Goal: Task Accomplishment & Management: Complete application form

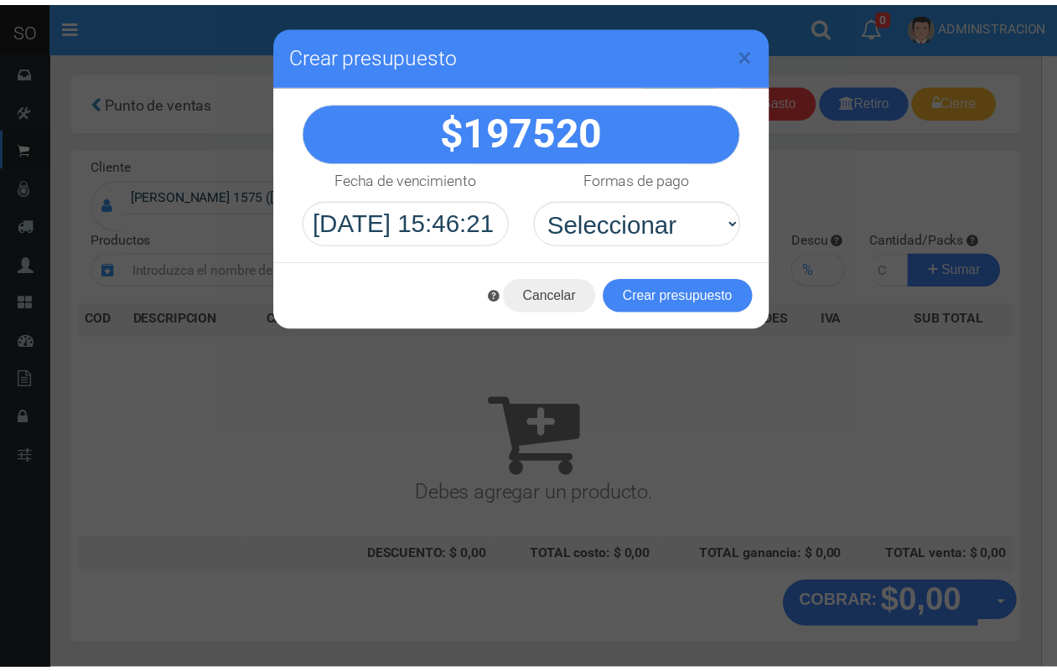
scroll to position [50, 0]
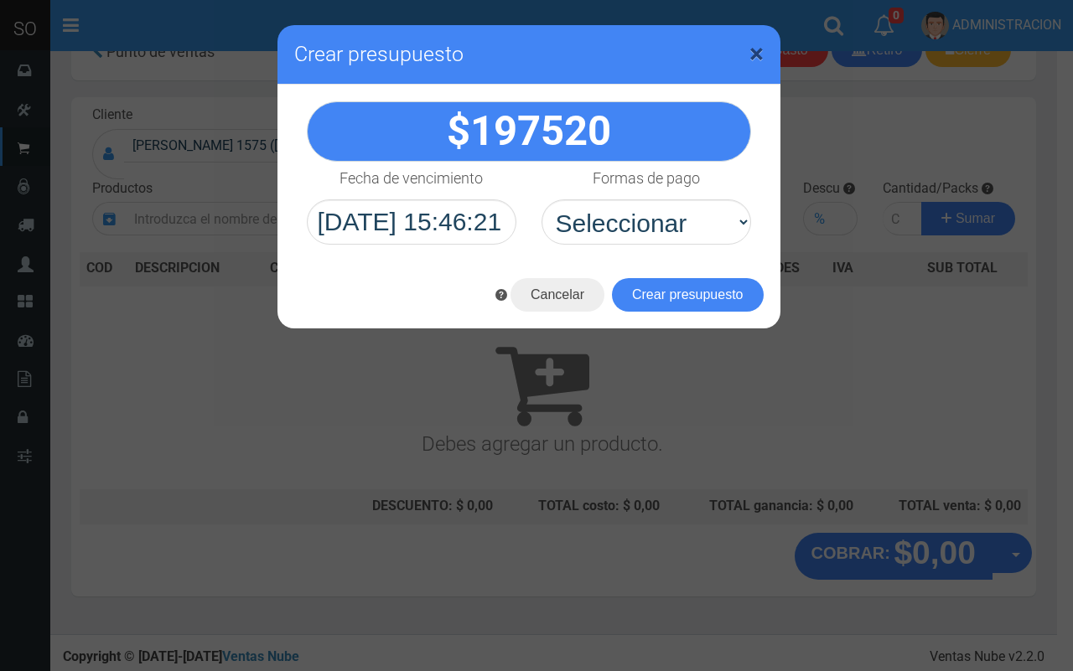
click at [754, 48] on span "×" at bounding box center [756, 54] width 14 height 32
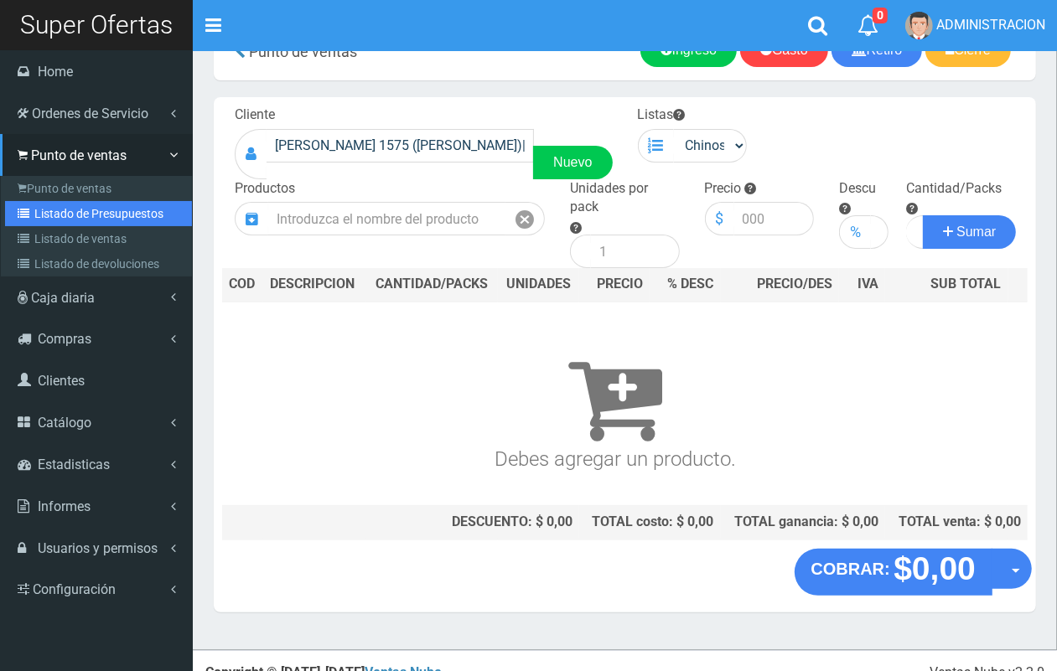
click at [70, 219] on link "Listado de Presupuestos" at bounding box center [98, 213] width 187 height 25
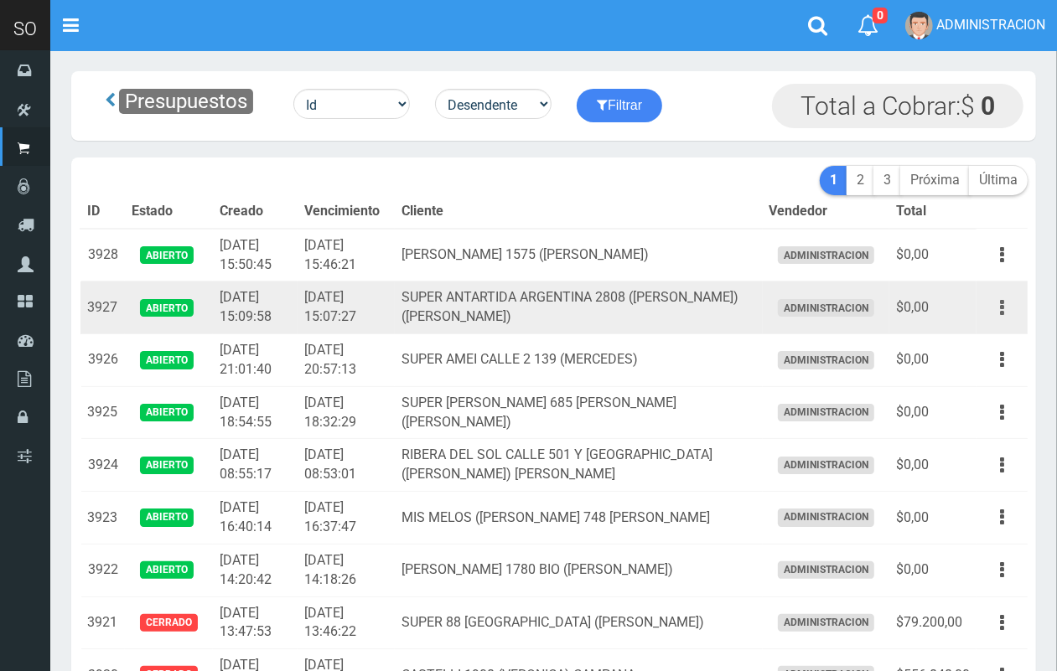
click at [1008, 300] on button "button" at bounding box center [1002, 307] width 38 height 29
click at [993, 328] on ul "Editar Imprimir Eliminar" at bounding box center [954, 392] width 134 height 138
click at [998, 311] on button "button" at bounding box center [1002, 307] width 38 height 29
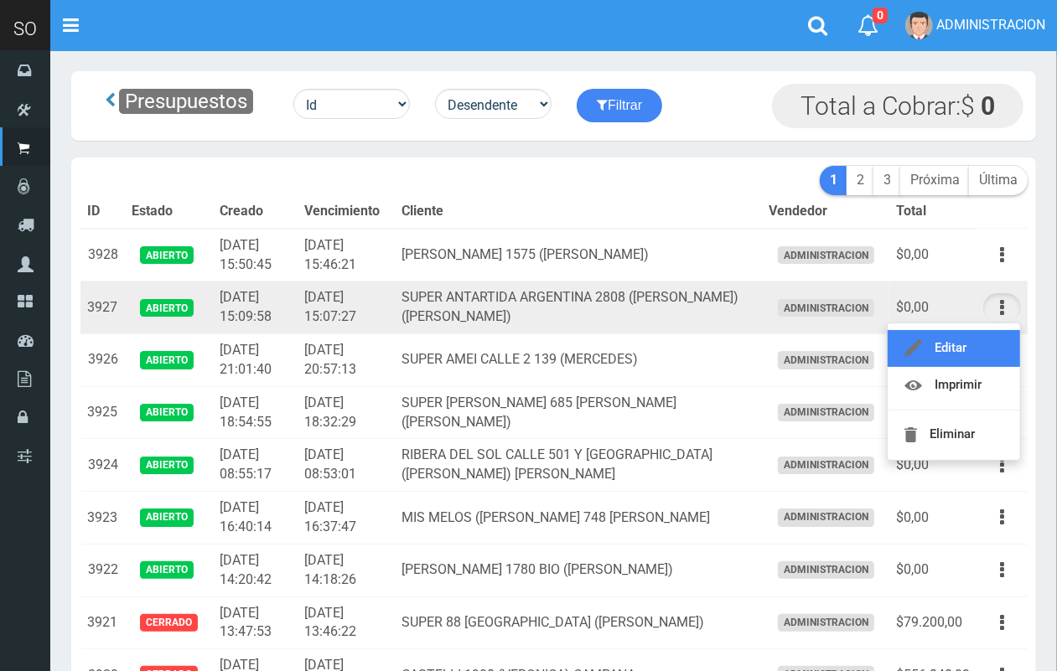
click at [977, 344] on link "Editar" at bounding box center [954, 348] width 132 height 37
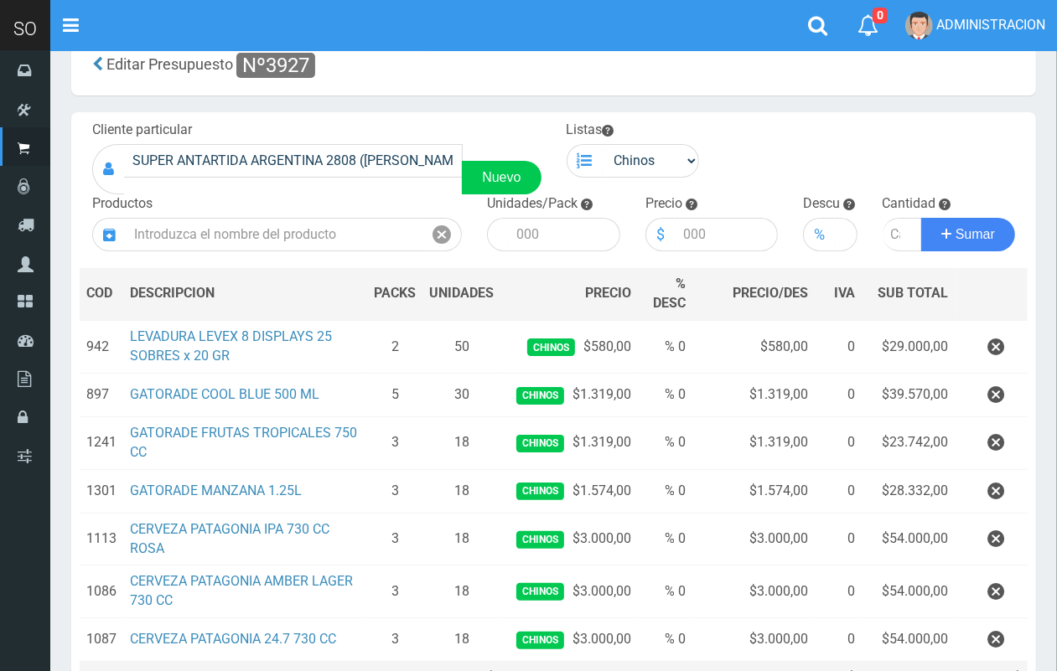
scroll to position [11, 0]
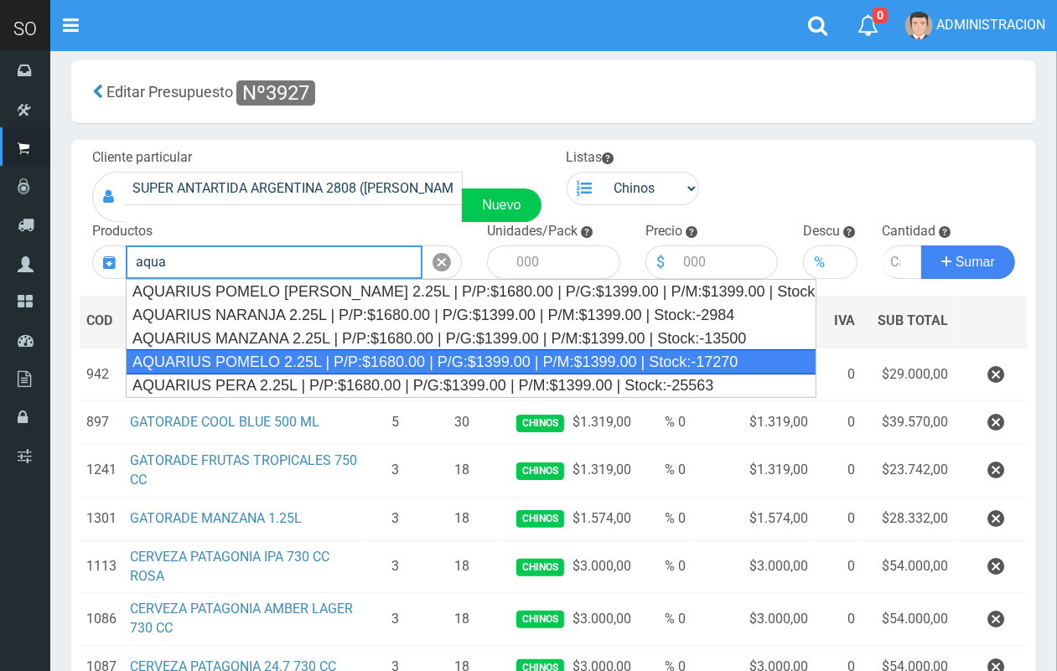
click at [327, 355] on div "AQUARIUS POMELO 2.25L | P/P:$1680.00 | P/G:$1399.00 | P/M:$1399.00 | Stock:-172…" at bounding box center [471, 362] width 691 height 25
type input "AQUARIUS POMELO 2.25L | P/P:$1680.00 | P/G:$1399.00 | P/M:$1399.00 | Stock:-172…"
type input "6"
type input "1680.00"
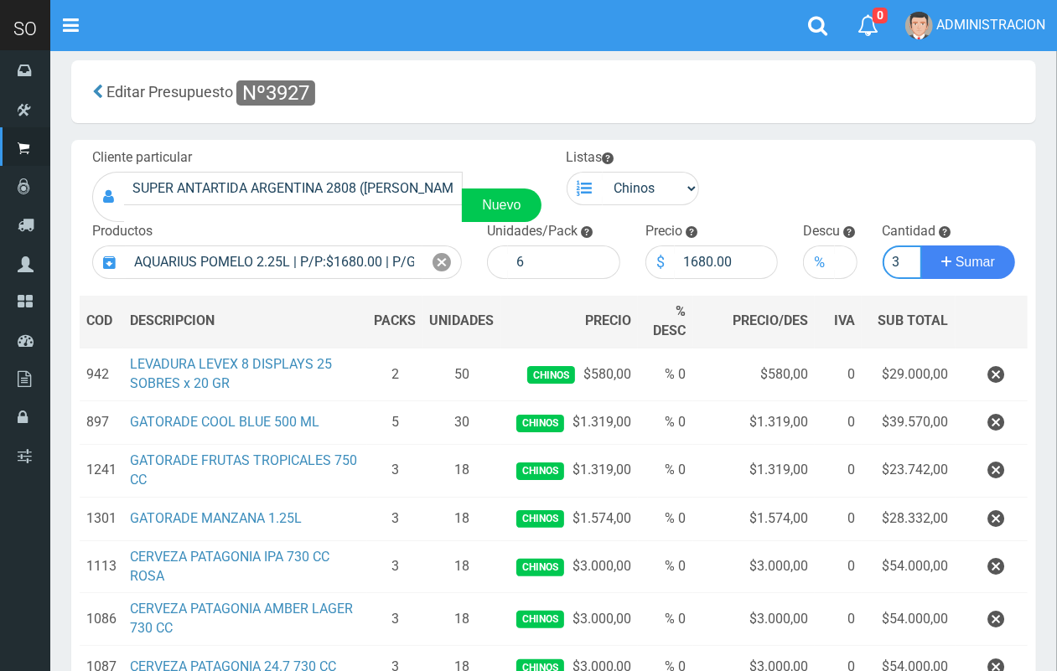
scroll to position [0, 2]
type input "3"
click at [921, 246] on button "Sumar" at bounding box center [968, 263] width 94 height 34
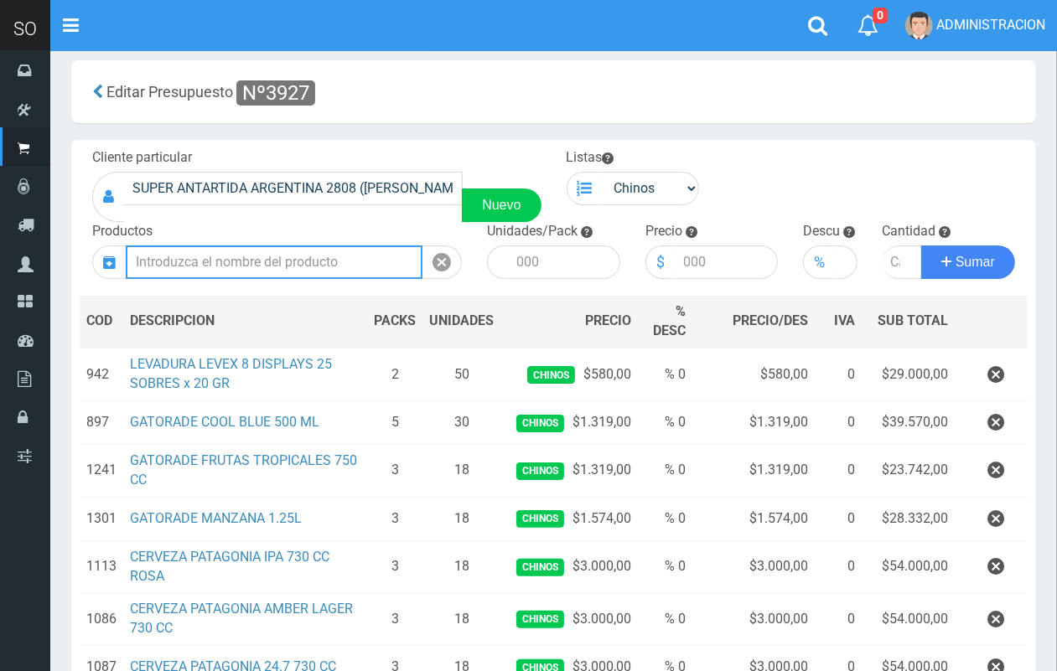
scroll to position [0, 0]
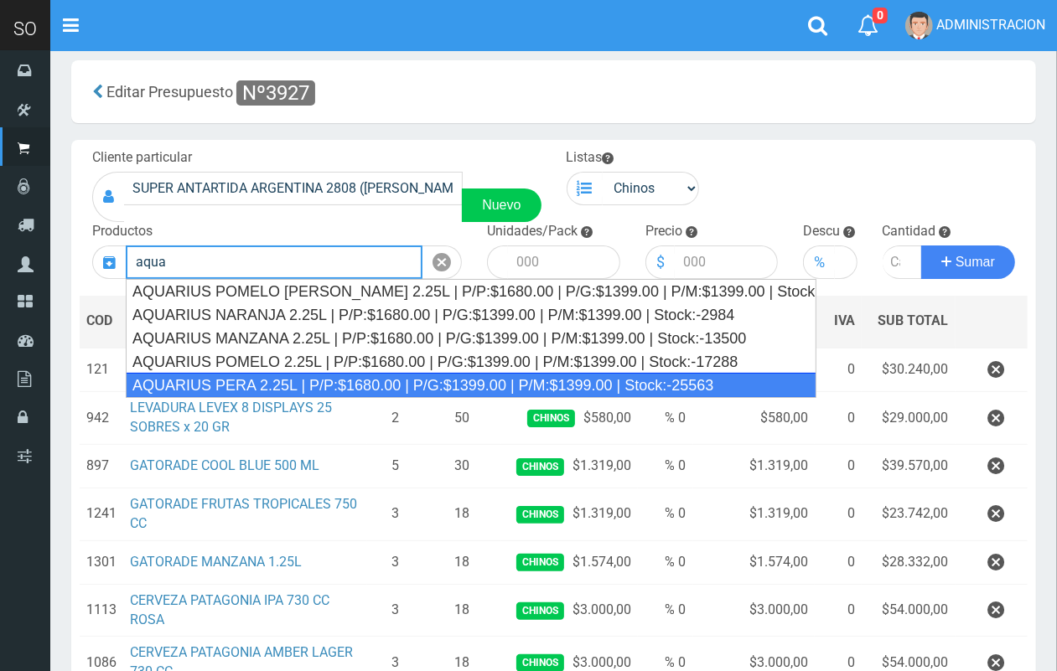
drag, startPoint x: 547, startPoint y: 383, endPoint x: 465, endPoint y: 267, distance: 142.6
click at [547, 384] on div "AQUARIUS PERA 2.25L | P/P:$1680.00 | P/G:$1399.00 | P/M:$1399.00 | Stock:-25563" at bounding box center [471, 385] width 691 height 25
type input "AQUARIUS PERA 2.25L | P/P:$1680.00 | P/G:$1399.00 | P/M:$1399.00 | Stock:-25563"
type input "6"
type input "1680.00"
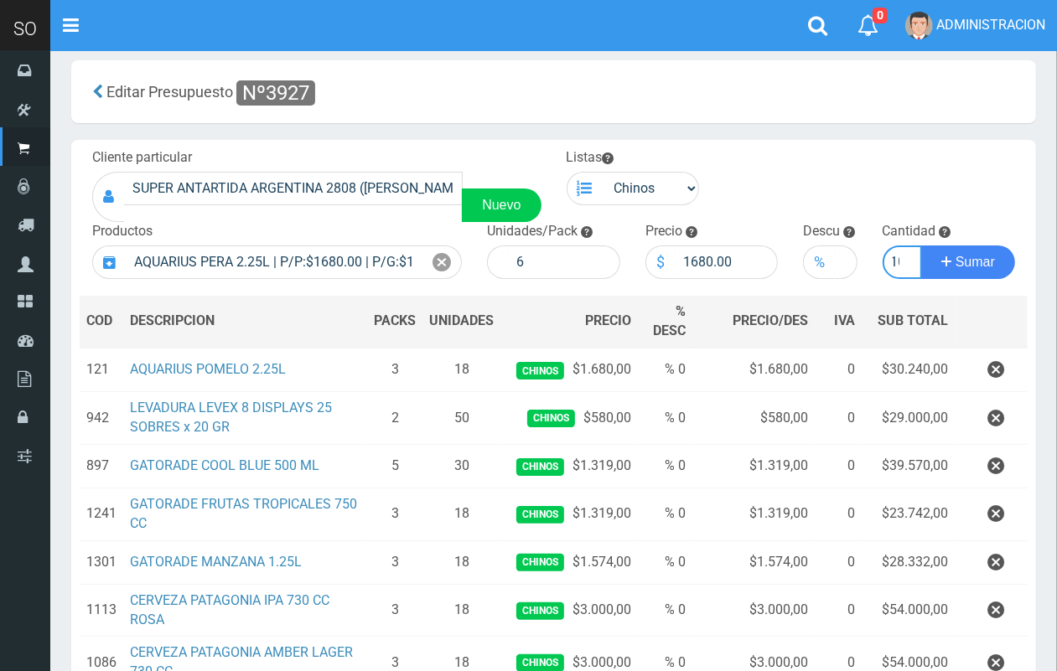
scroll to position [0, 9]
type input "10"
click at [921, 246] on button "Sumar" at bounding box center [968, 263] width 94 height 34
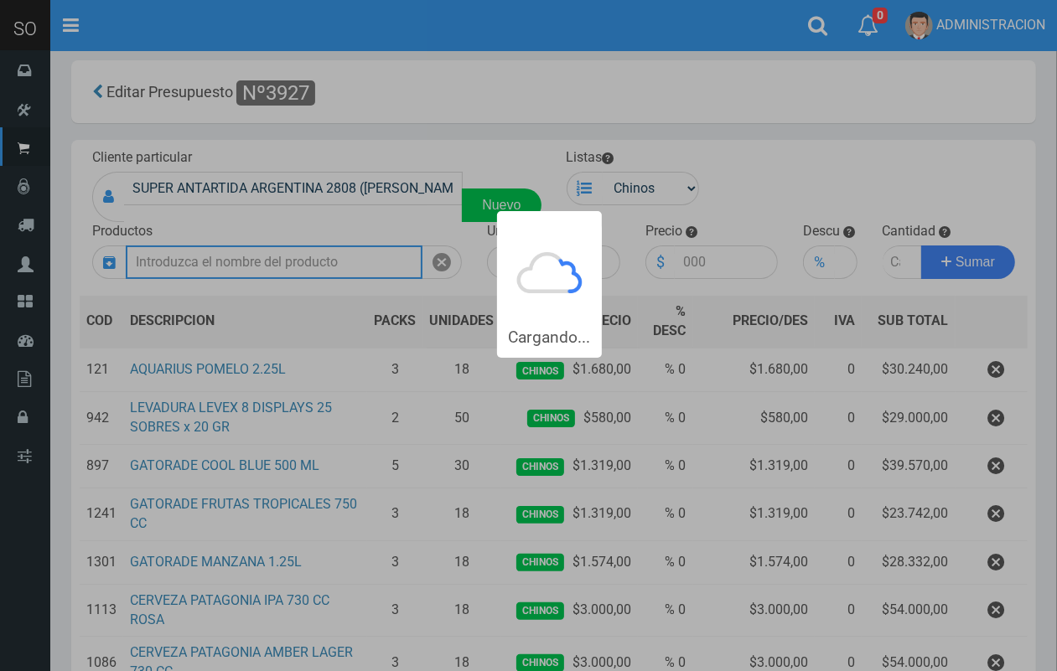
scroll to position [0, 0]
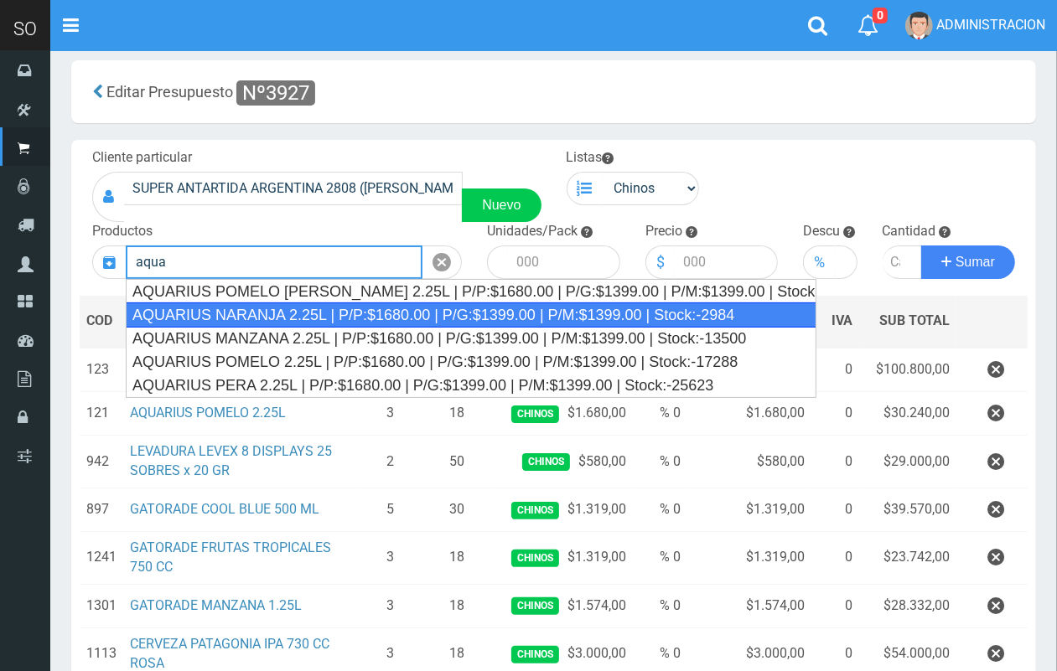
click at [307, 316] on div "AQUARIUS NARANJA 2.25L | P/P:$1680.00 | P/G:$1399.00 | P/M:$1399.00 | Stock:-29…" at bounding box center [471, 315] width 691 height 25
type input "AQUARIUS NARANJA 2.25L | P/P:$1680.00 | P/G:$1399.00 | P/M:$1399.00 | Stock:-29…"
type input "6"
type input "1680.00"
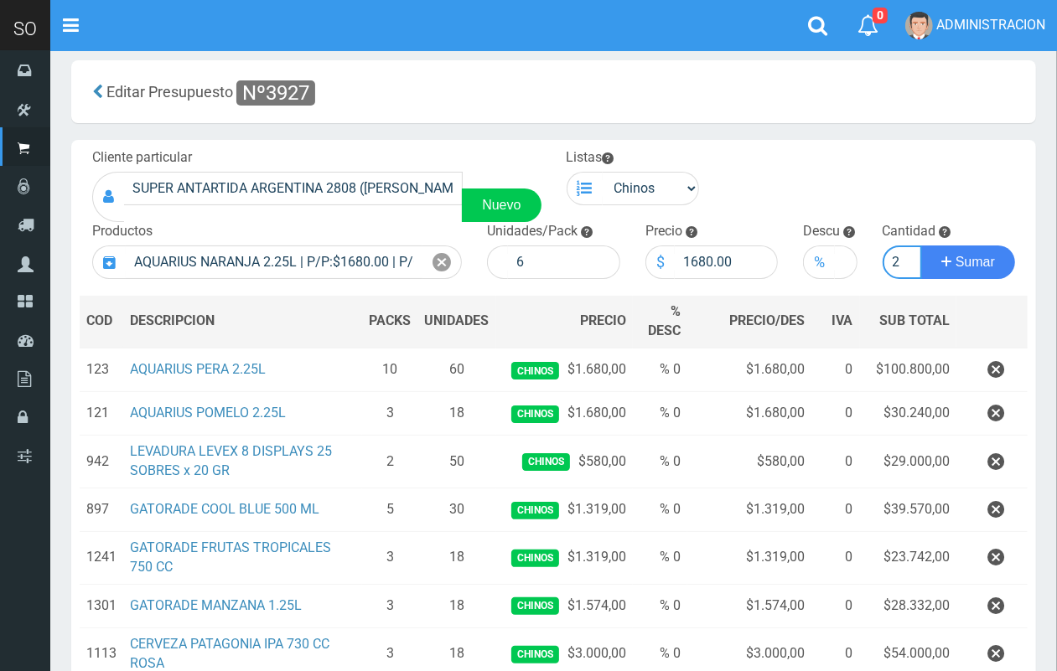
scroll to position [0, 2]
type input "2"
click at [921, 246] on button "Sumar" at bounding box center [968, 263] width 94 height 34
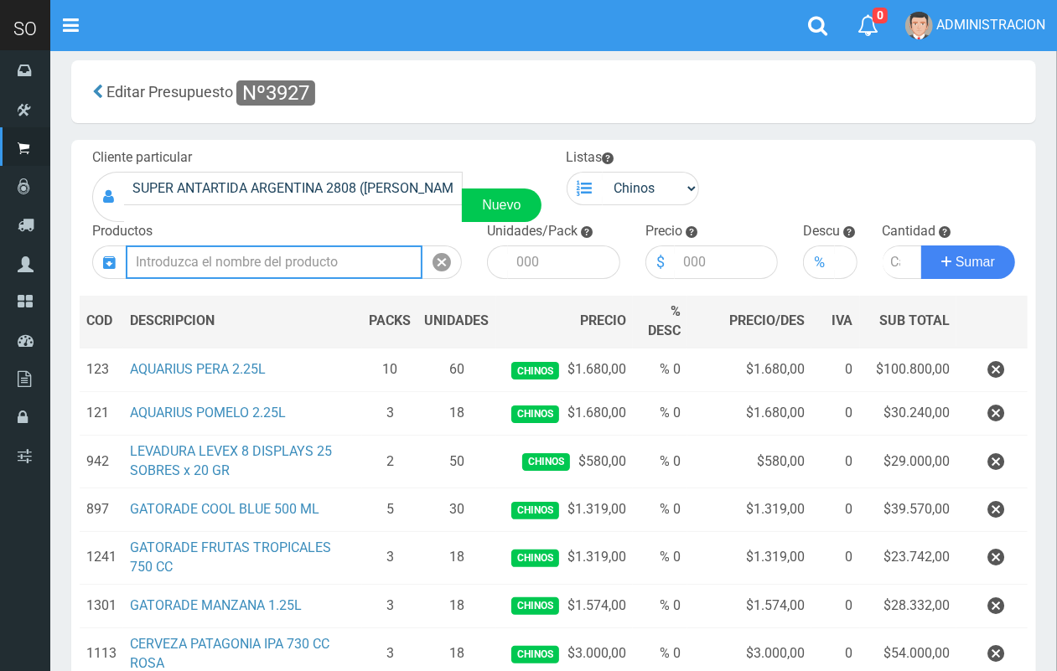
scroll to position [0, 0]
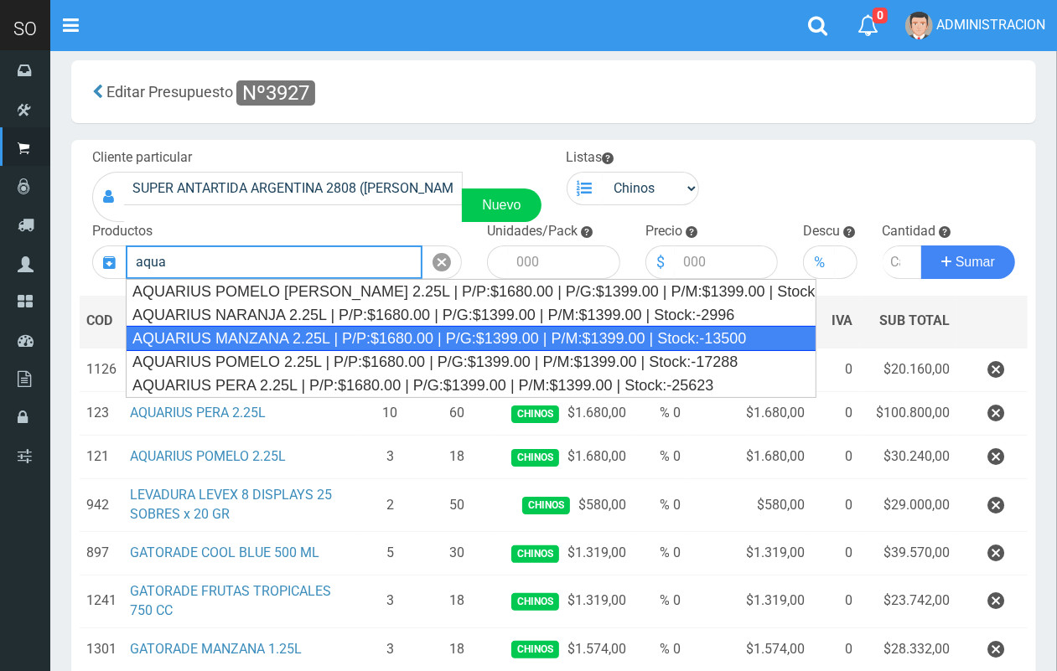
click at [312, 345] on div "AQUARIUS MANZANA 2.25L | P/P:$1680.00 | P/G:$1399.00 | P/M:$1399.00 | Stock:-13…" at bounding box center [471, 338] width 691 height 25
type input "AQUARIUS MANZANA 2.25L | P/P:$1680.00 | P/G:$1399.00 | P/M:$1399.00 | Stock:-13…"
type input "6"
type input "1680.00"
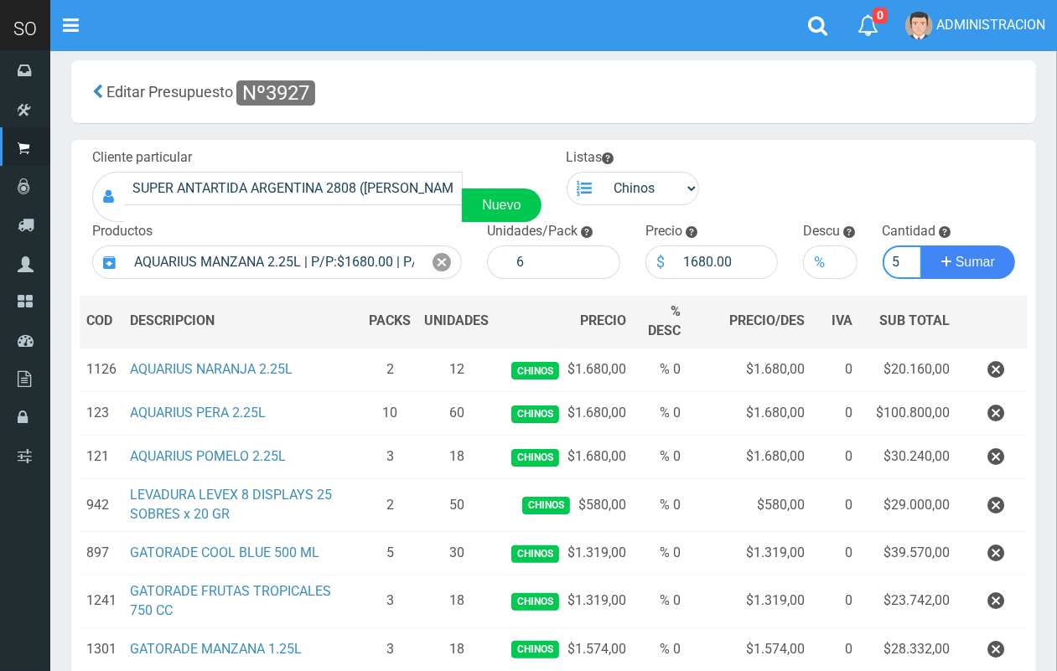
scroll to position [0, 2]
type input "5"
click at [921, 246] on button "Sumar" at bounding box center [968, 263] width 94 height 34
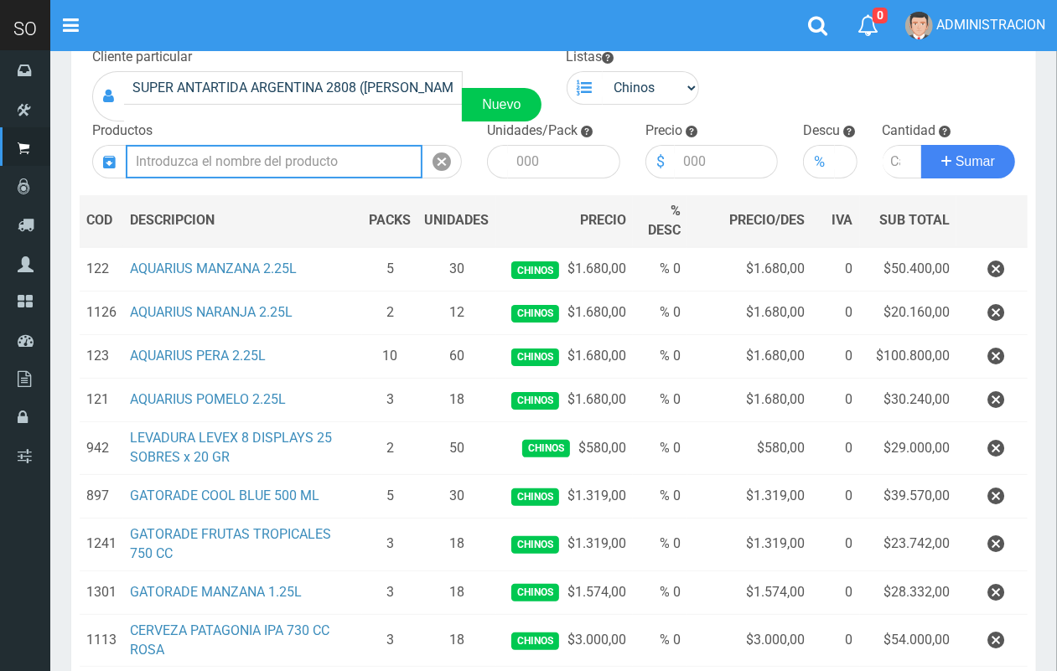
scroll to position [407, 0]
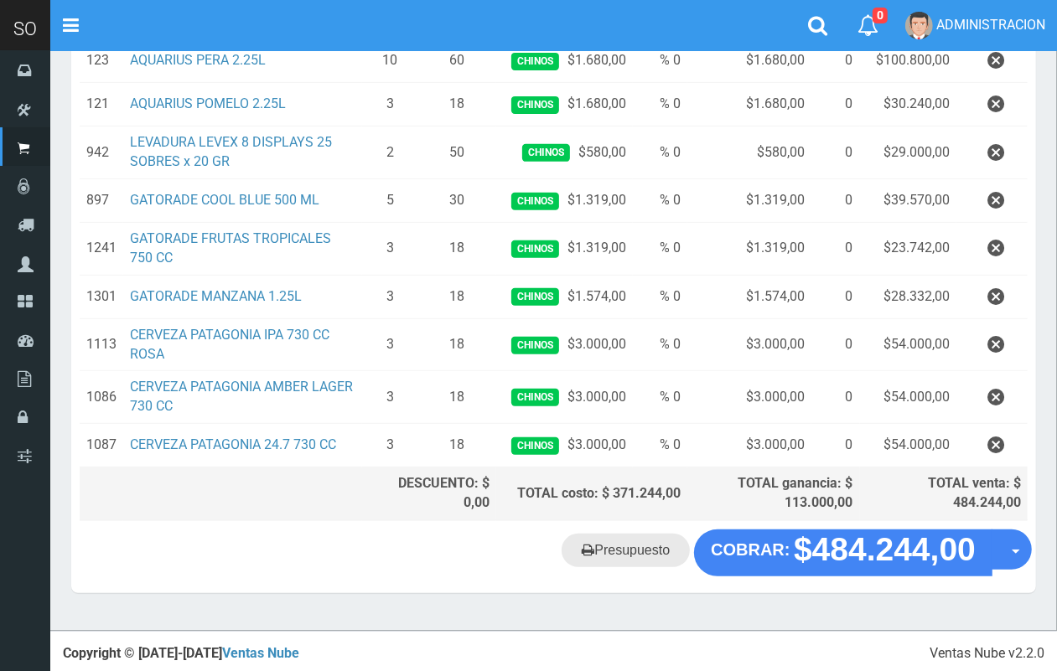
click at [635, 557] on link "Presupuesto" at bounding box center [626, 551] width 128 height 34
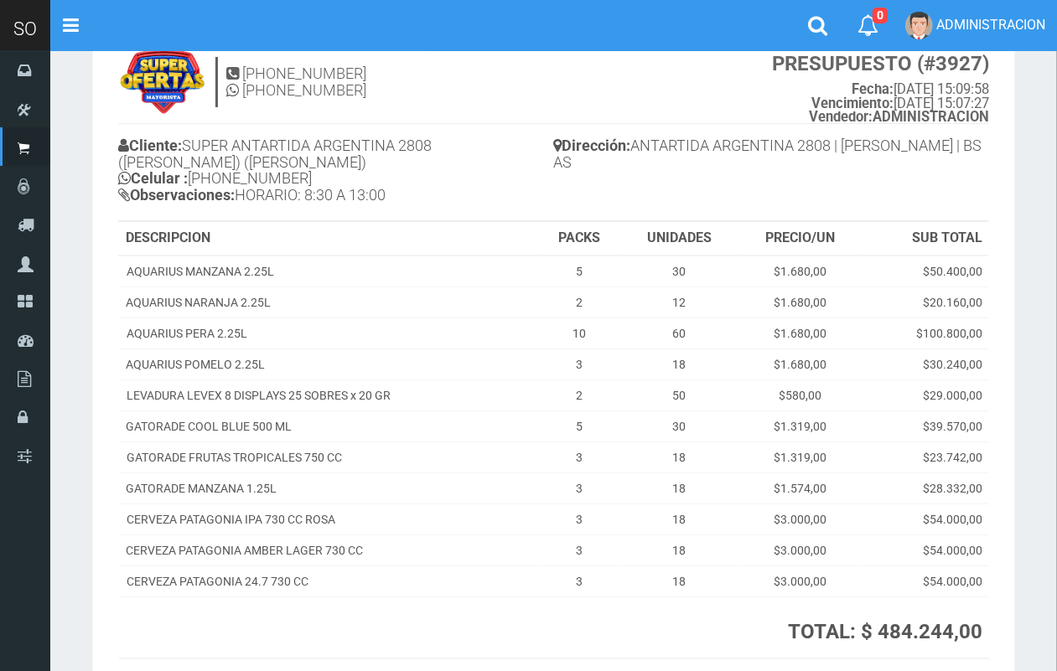
scroll to position [90, 0]
